Goal: Task Accomplishment & Management: Manage account settings

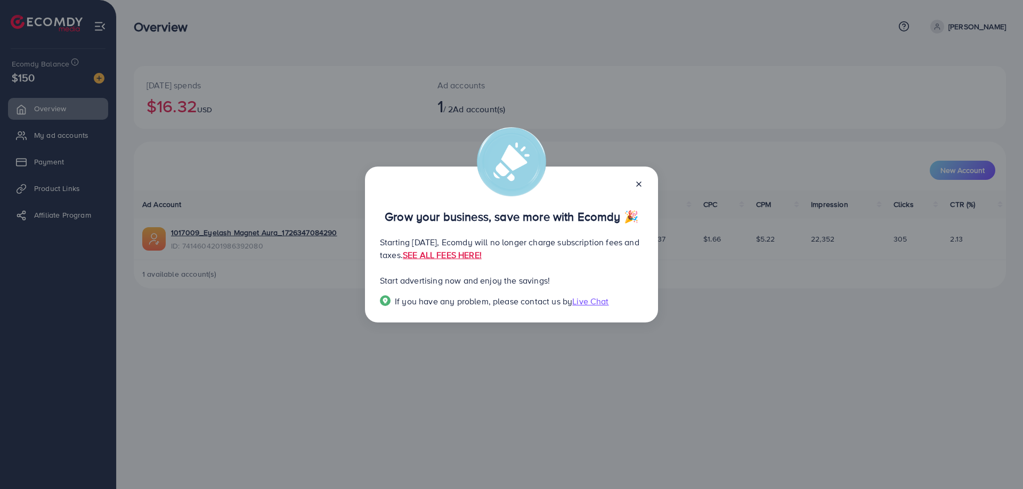
click at [639, 185] on icon at bounding box center [638, 184] width 9 height 9
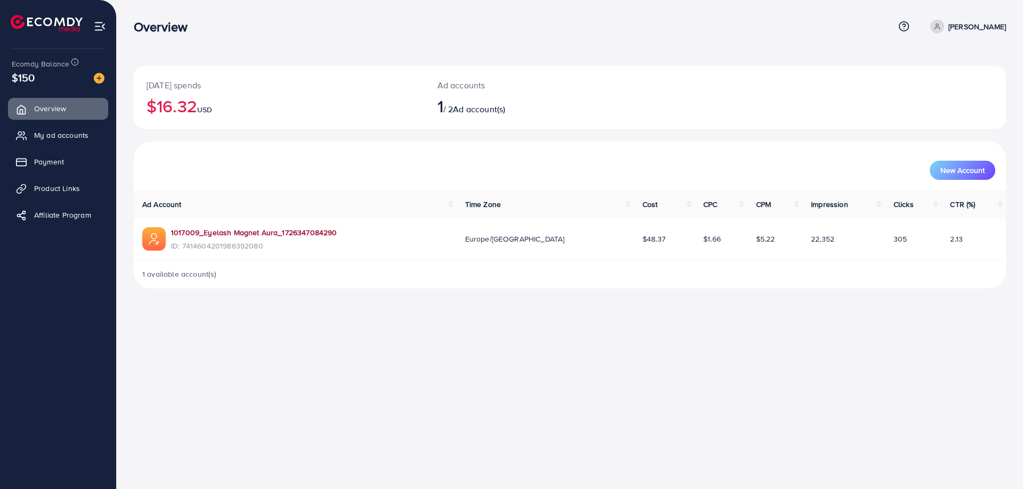
click at [277, 230] on link "1017009_Eyelash Magnet Aura_1726347084290" at bounding box center [254, 232] width 166 height 11
click at [443, 110] on span "1" at bounding box center [440, 106] width 6 height 25
click at [56, 128] on link "My ad accounts" at bounding box center [58, 135] width 100 height 21
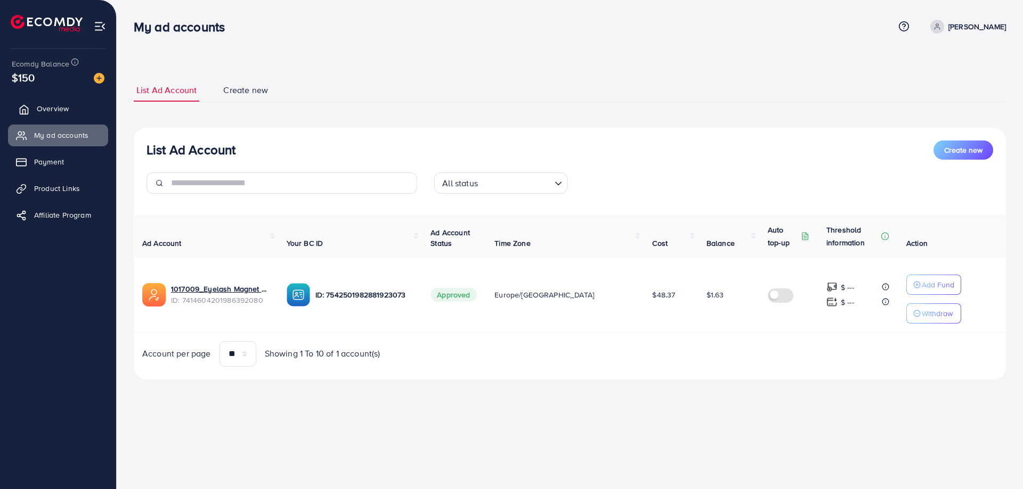
click at [71, 109] on link "Overview" at bounding box center [58, 108] width 100 height 21
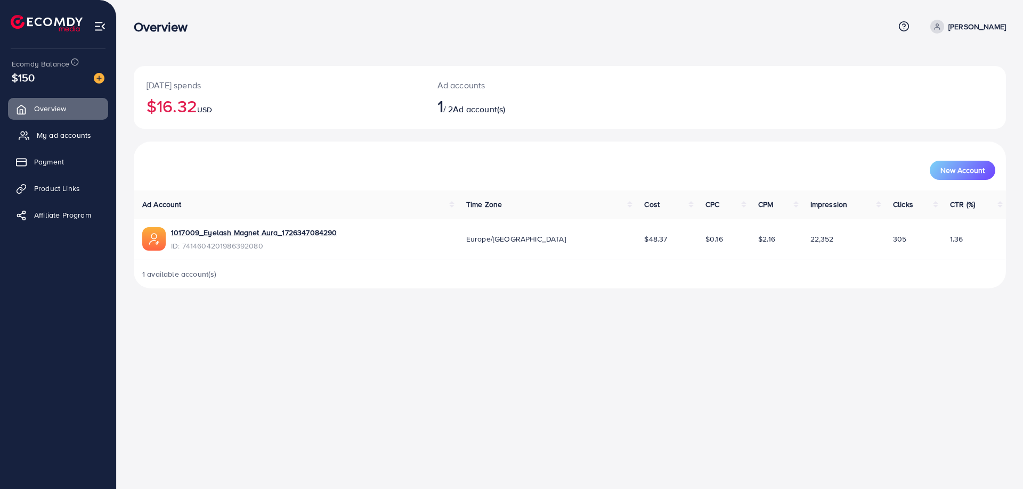
click at [62, 143] on link "My ad accounts" at bounding box center [58, 135] width 100 height 21
click at [309, 230] on link "1017009_Eyelash Magnet Aura_1726347084290" at bounding box center [254, 232] width 166 height 11
